Goal: Task Accomplishment & Management: Use online tool/utility

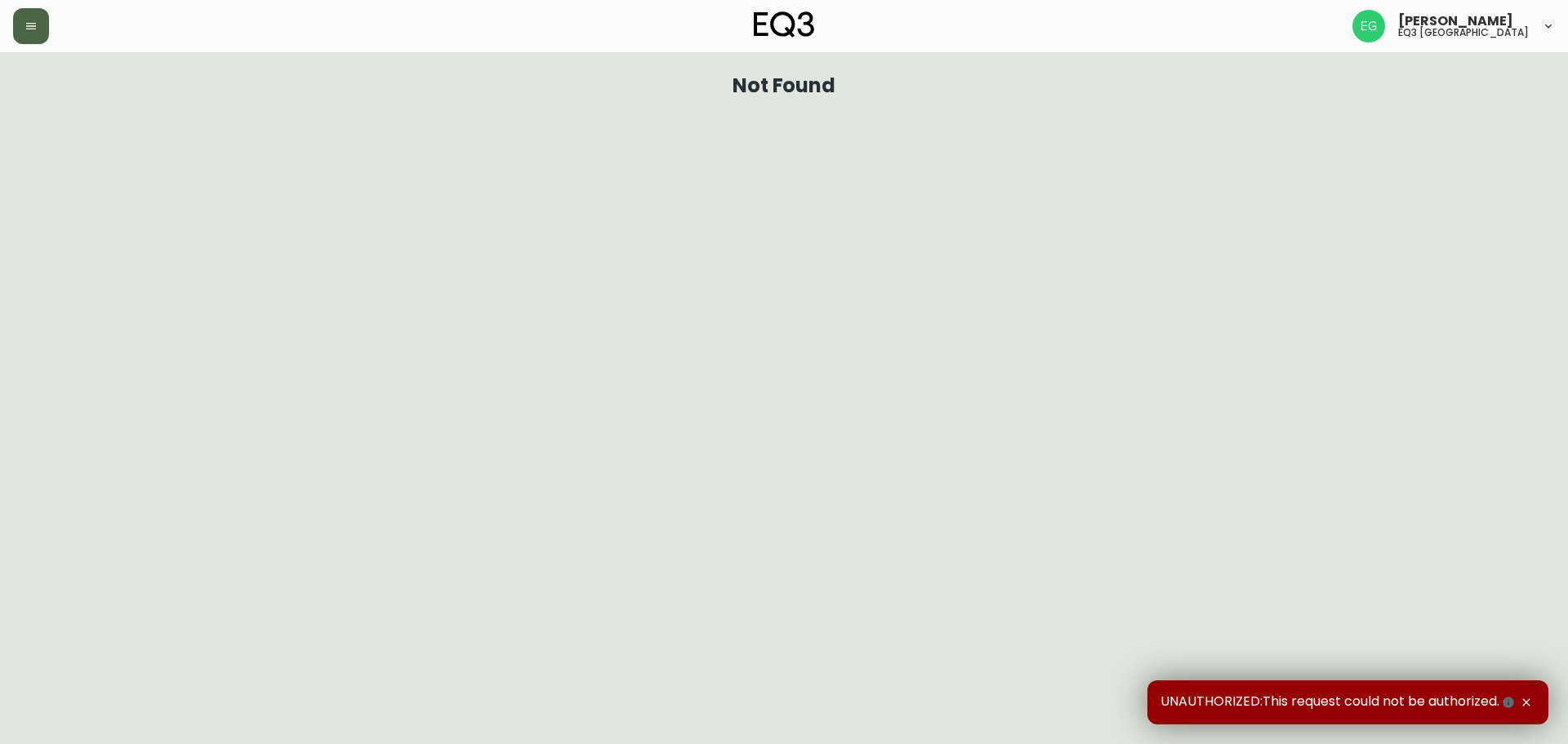
click at [25, 28] on icon "button" at bounding box center [30, 26] width 13 height 13
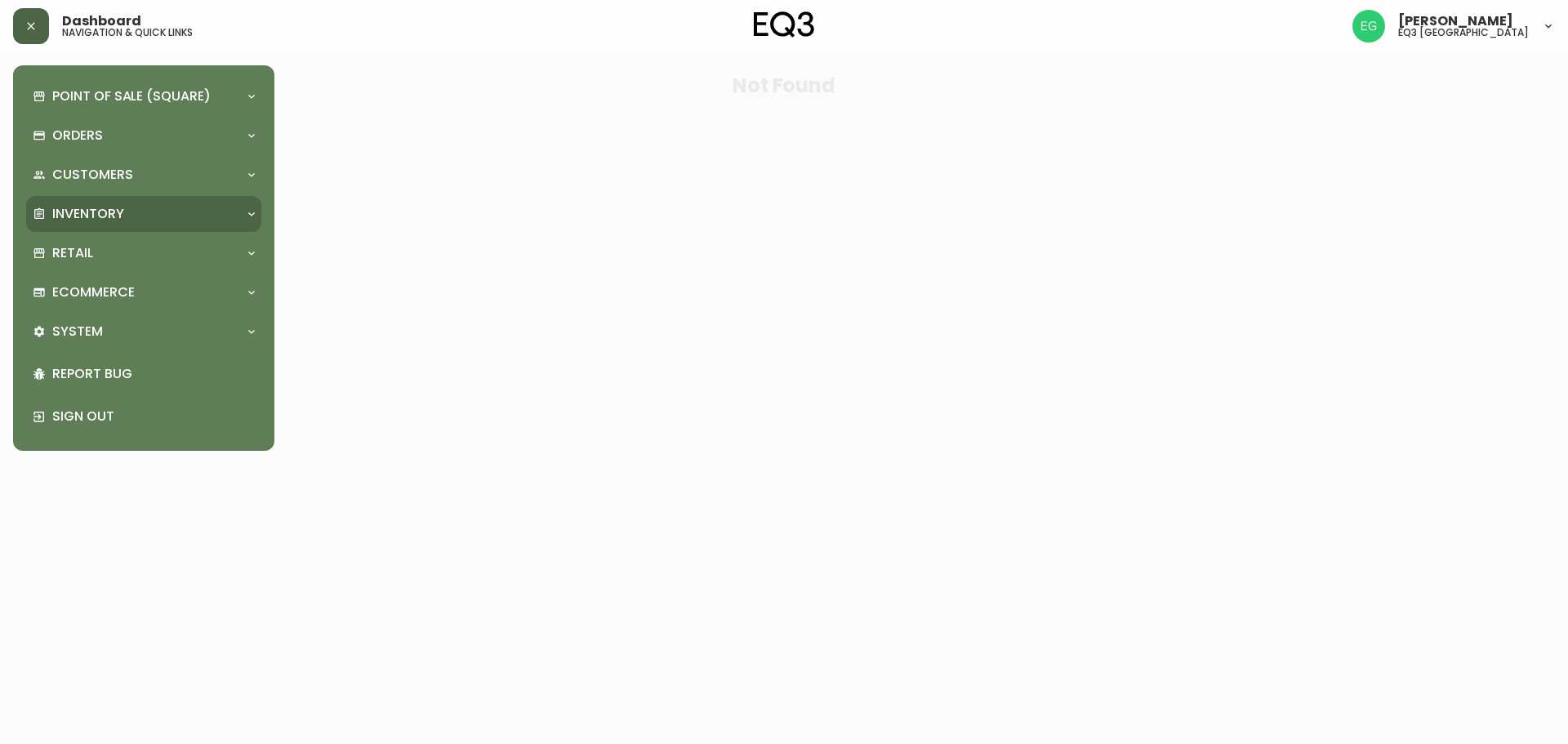
click at [113, 205] on p "Inventory" at bounding box center [88, 213] width 72 height 18
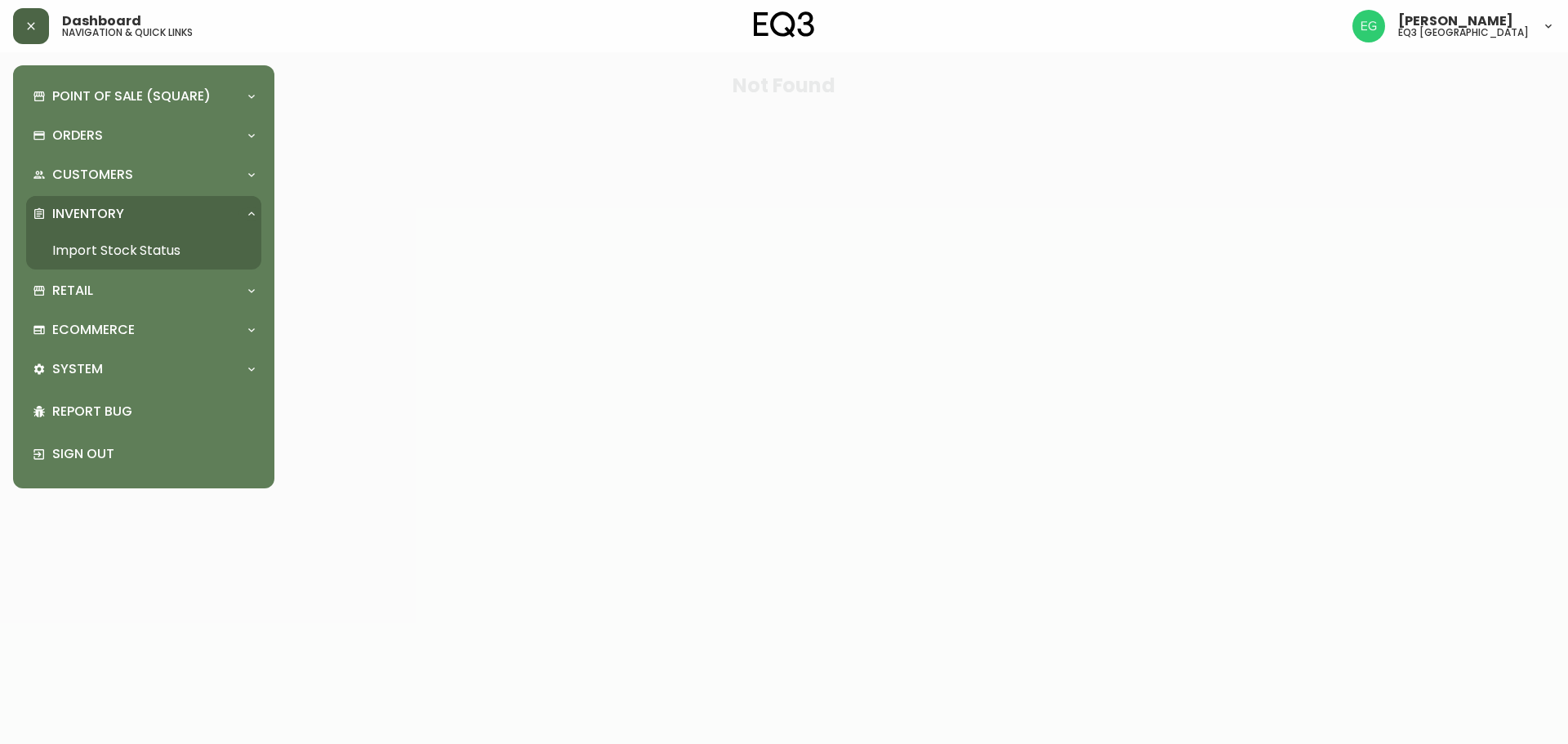
click at [136, 251] on link "Import Stock Status" at bounding box center [143, 250] width 235 height 37
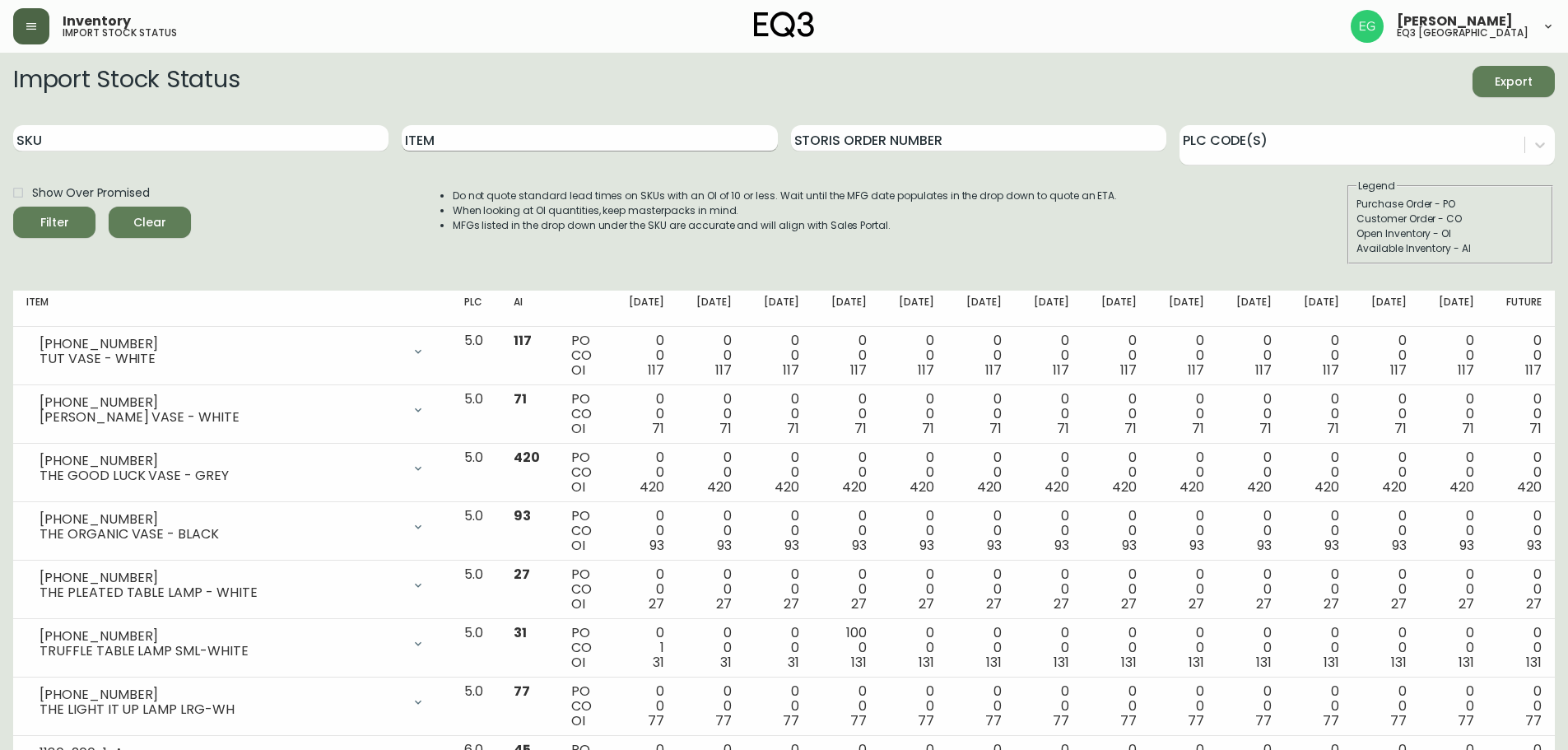
click at [508, 136] on input "Item" at bounding box center [588, 138] width 375 height 26
type input "barli"
click at [13, 206] on button "Filter" at bounding box center [54, 222] width 82 height 31
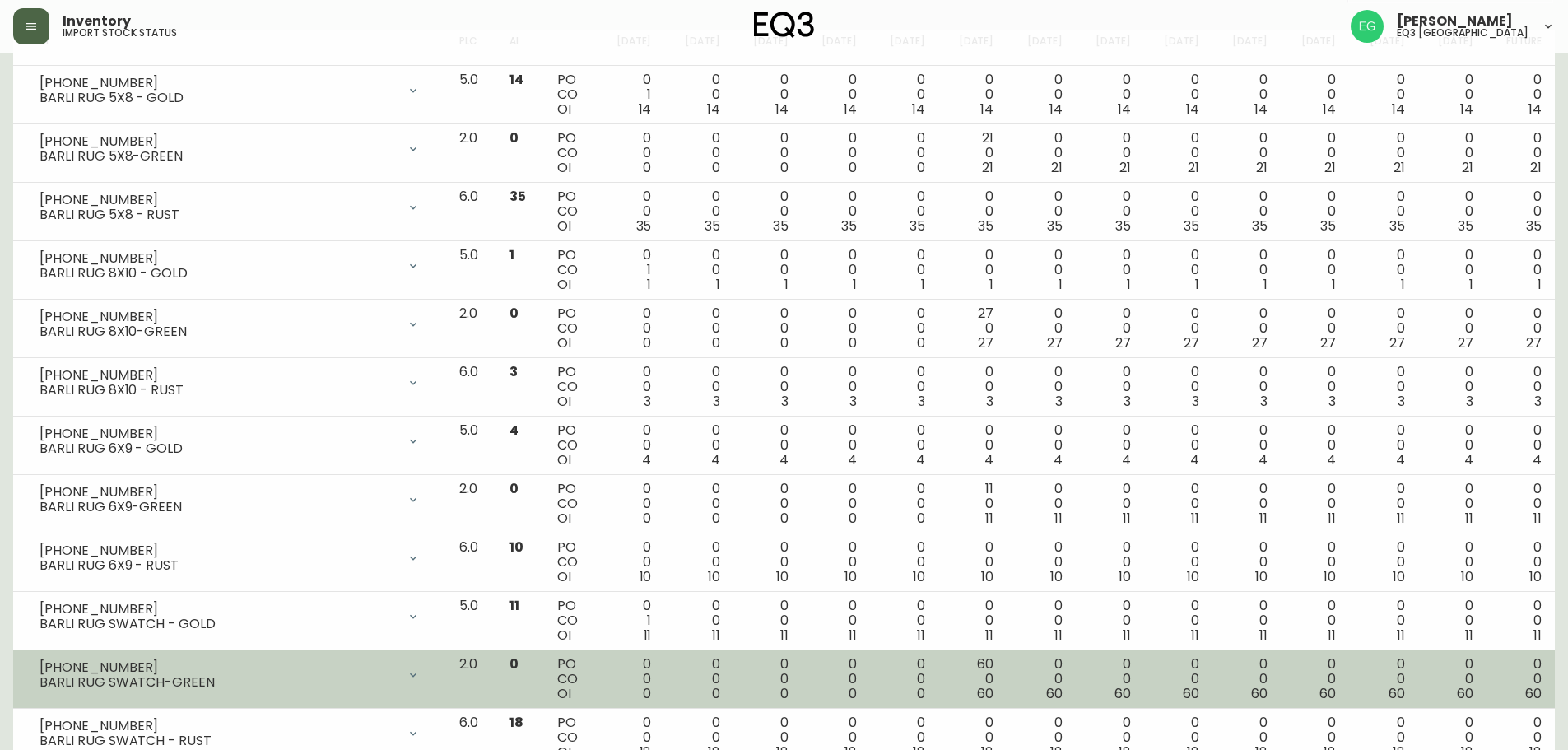
scroll to position [233, 0]
